Goal: Check status: Check status

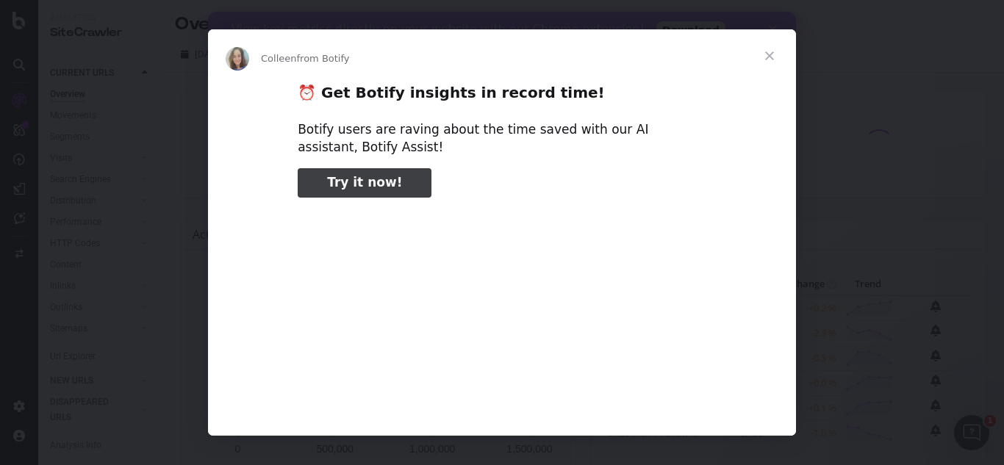
type input "127890"
click at [778, 52] on span "Close" at bounding box center [769, 55] width 53 height 53
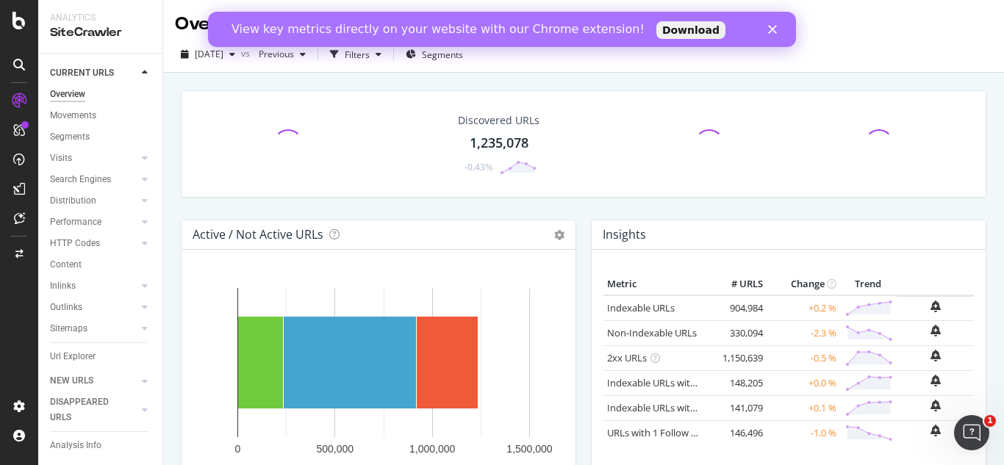
scroll to position [74, 0]
